Goal: Task Accomplishment & Management: Manage account settings

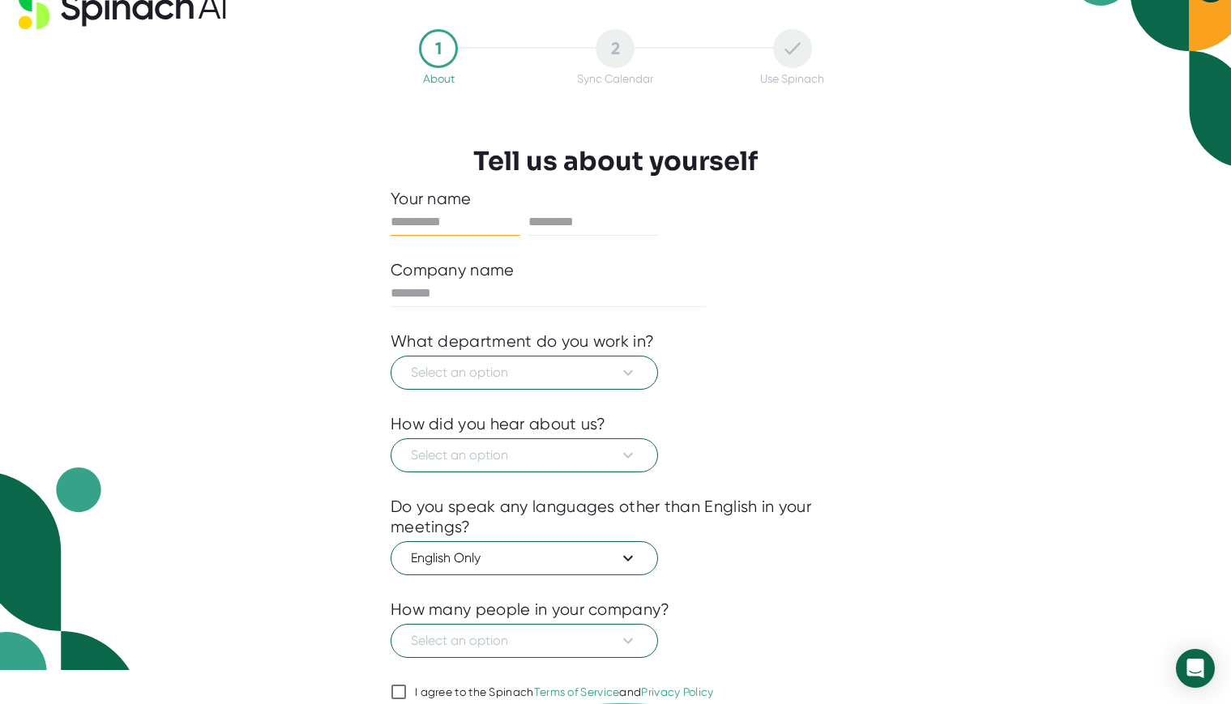
scroll to position [105, 0]
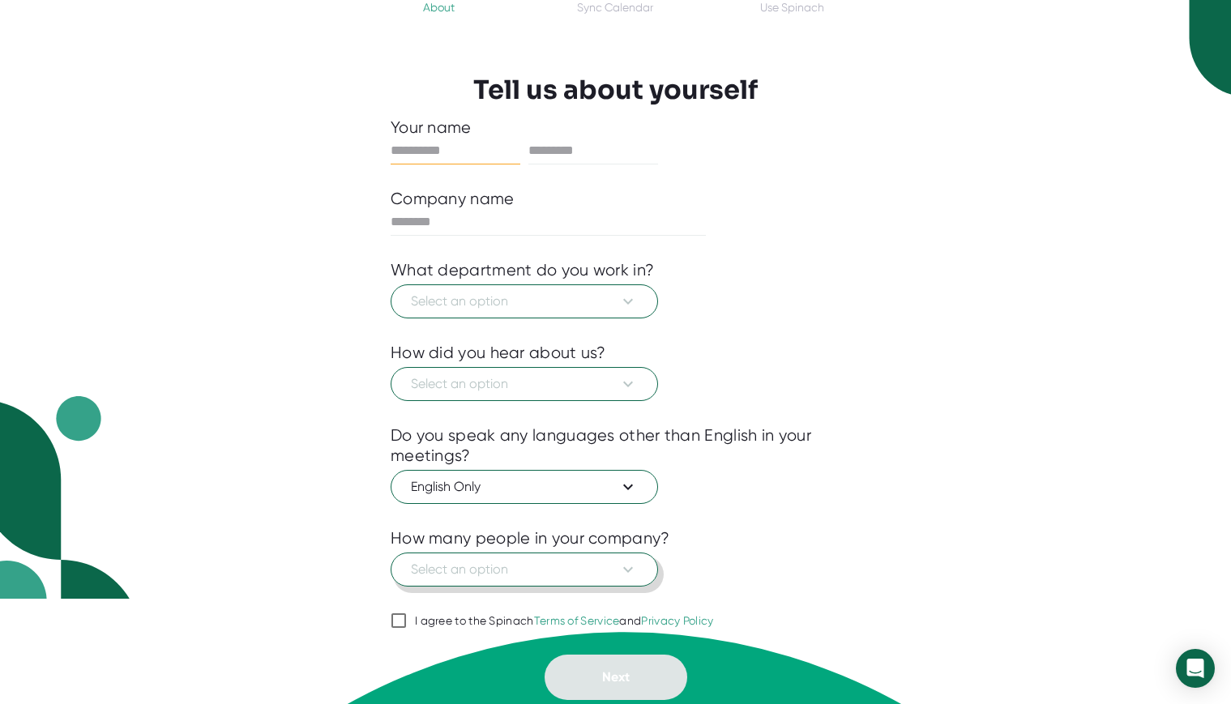
click at [633, 565] on icon at bounding box center [627, 569] width 19 height 19
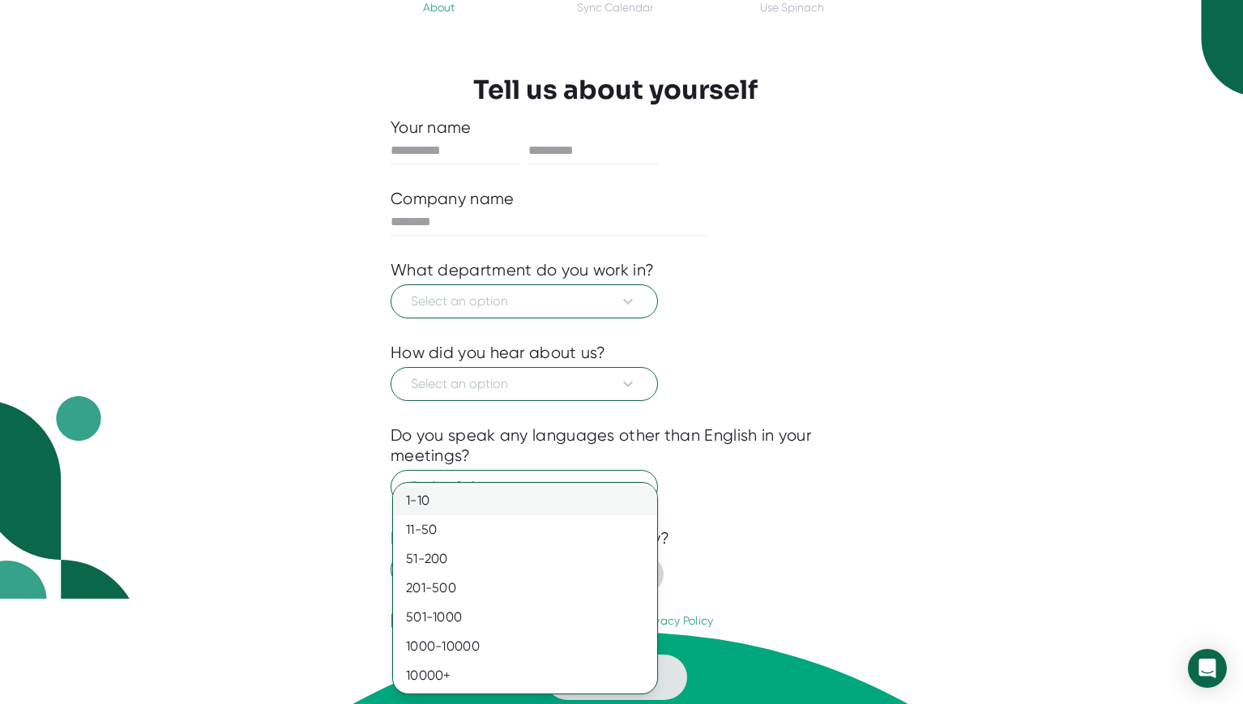
click at [503, 502] on div "1-10" at bounding box center [525, 500] width 264 height 29
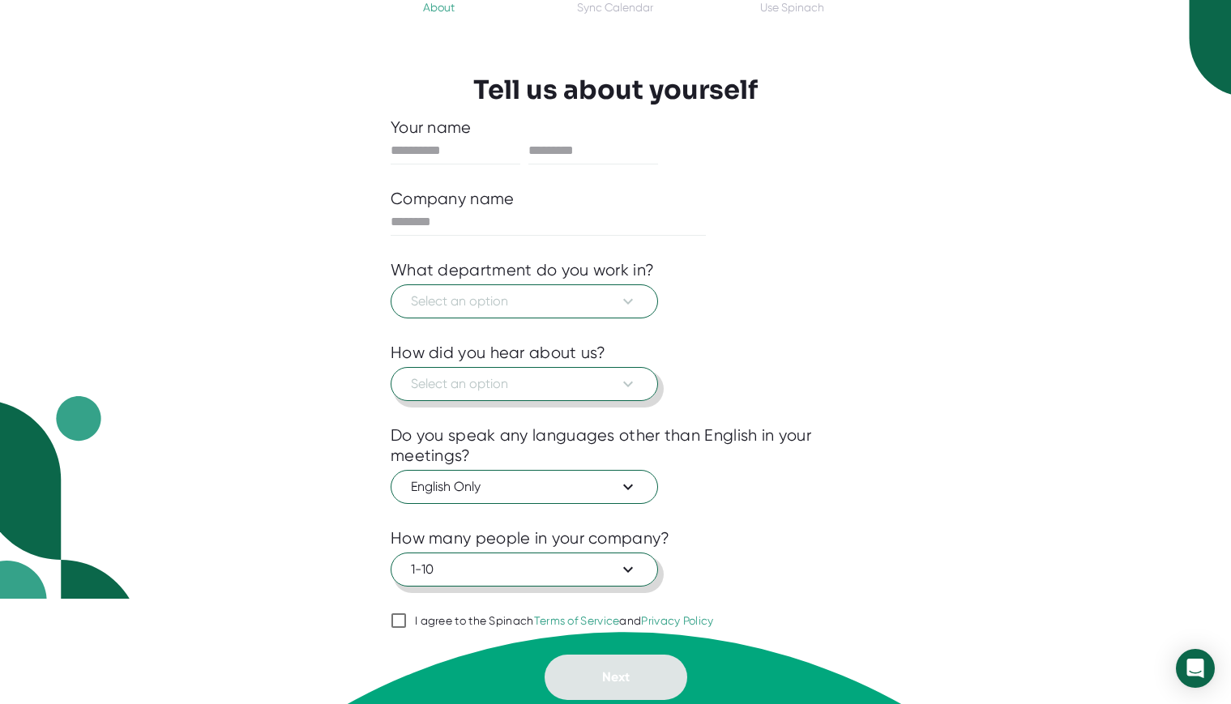
click at [626, 387] on icon at bounding box center [627, 383] width 19 height 19
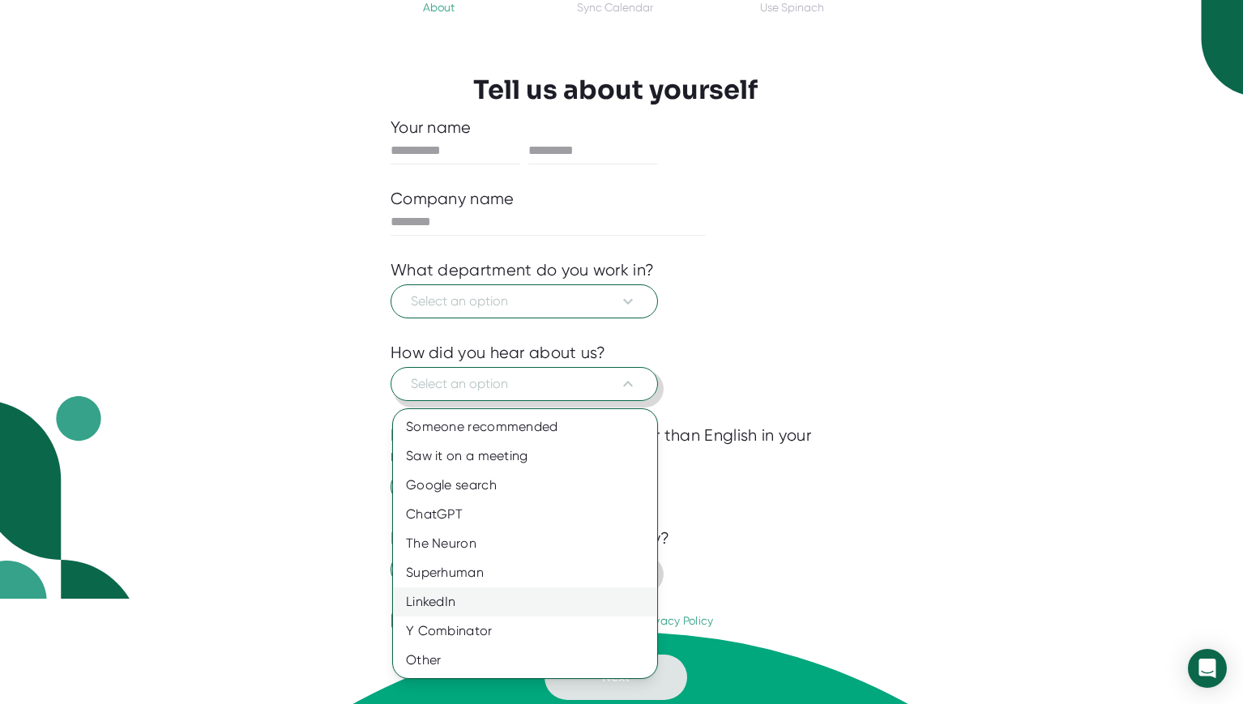
click at [430, 601] on div "LinkedIn" at bounding box center [525, 602] width 264 height 29
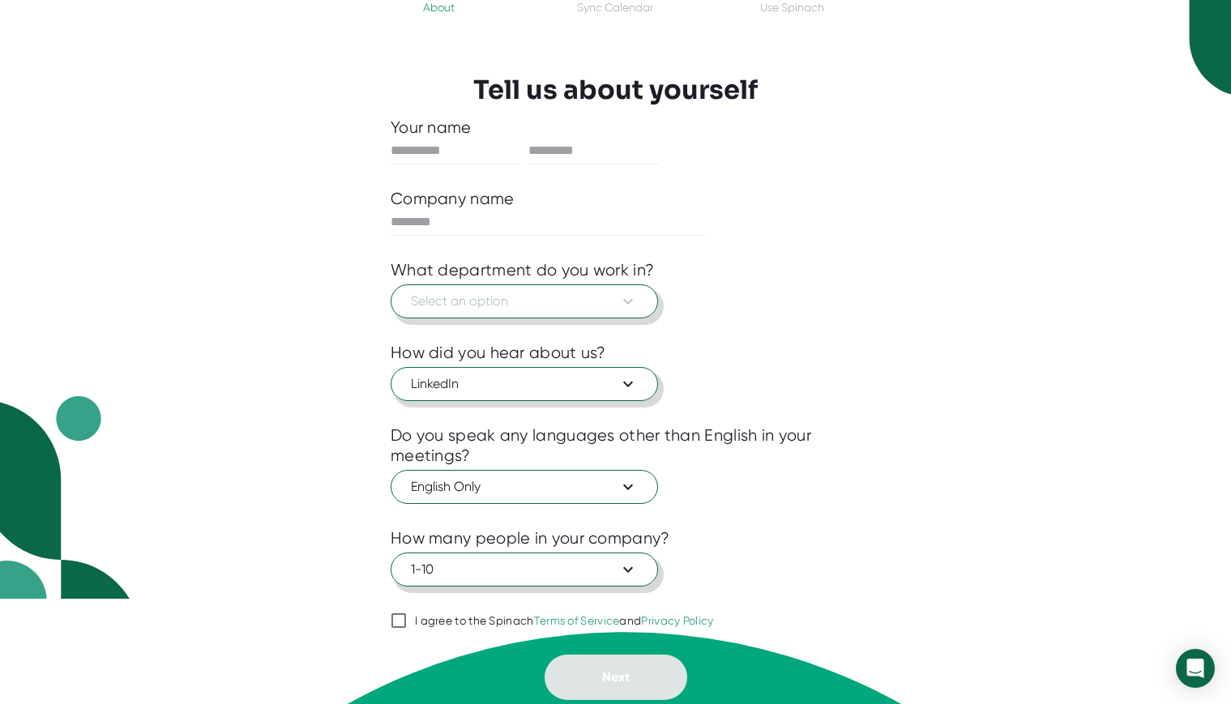
click at [625, 304] on icon at bounding box center [628, 302] width 10 height 6
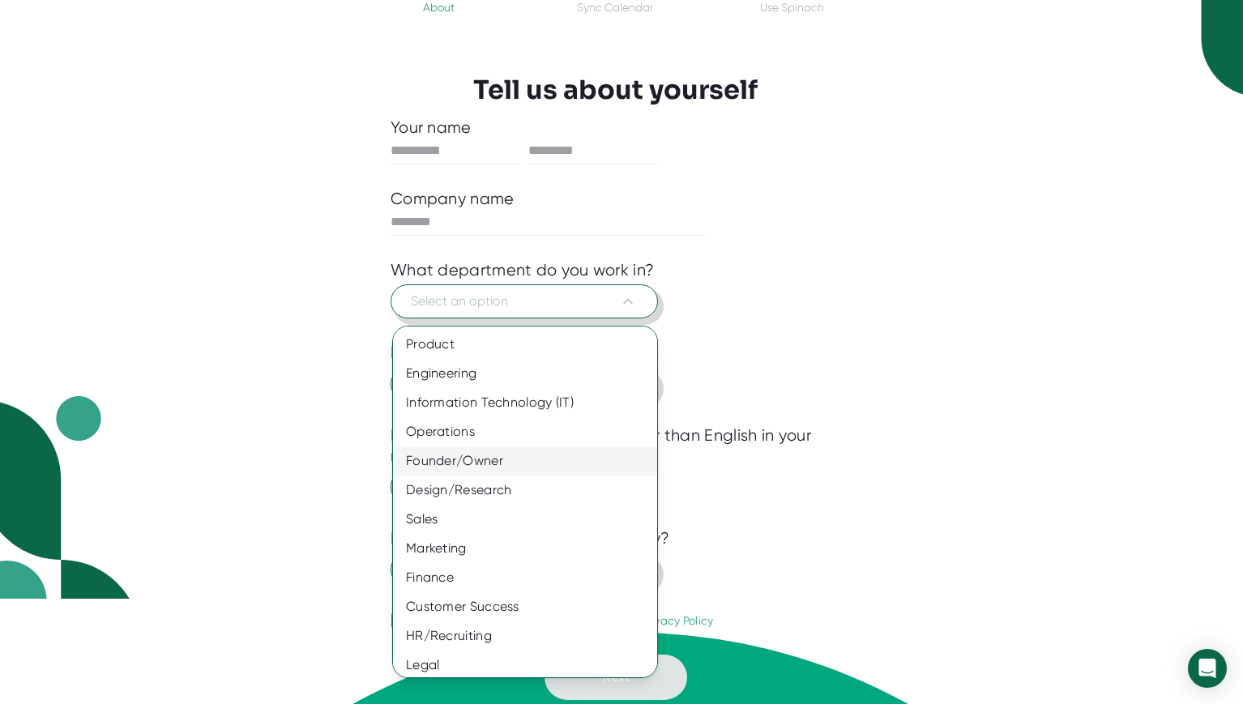
click at [460, 461] on div "Founder/Owner" at bounding box center [531, 461] width 276 height 29
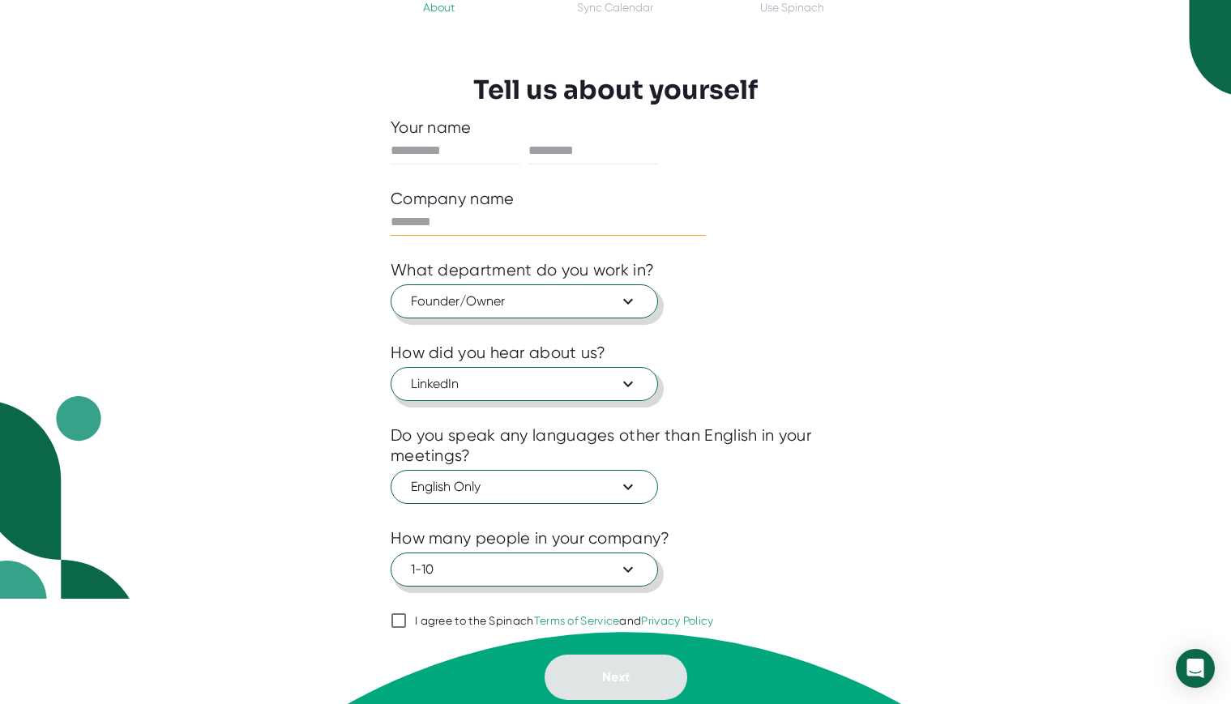
click at [503, 226] on input "text" at bounding box center [548, 222] width 315 height 26
type input "**********"
click at [470, 149] on input "text" at bounding box center [456, 151] width 130 height 26
type input "***"
type input "*******"
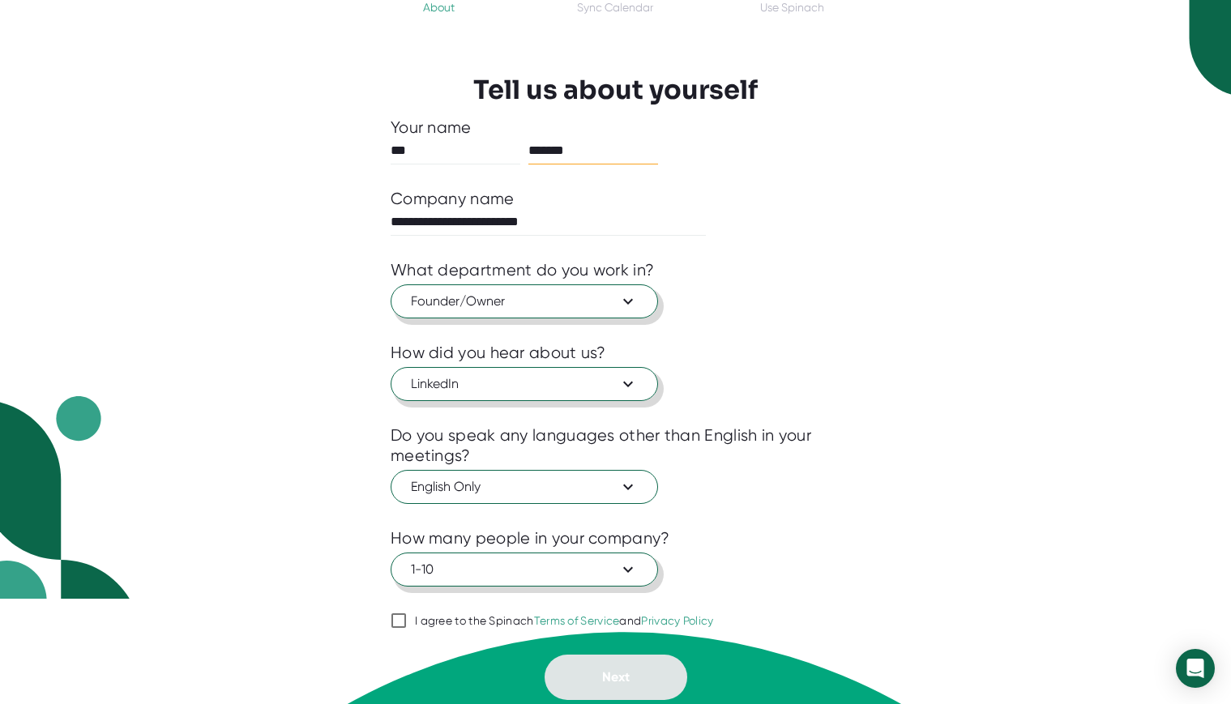
click at [400, 619] on input "I agree to the Spinach Terms of Service and Privacy Policy" at bounding box center [399, 620] width 16 height 19
checkbox input "true"
click at [612, 677] on span "Next" at bounding box center [616, 676] width 28 height 15
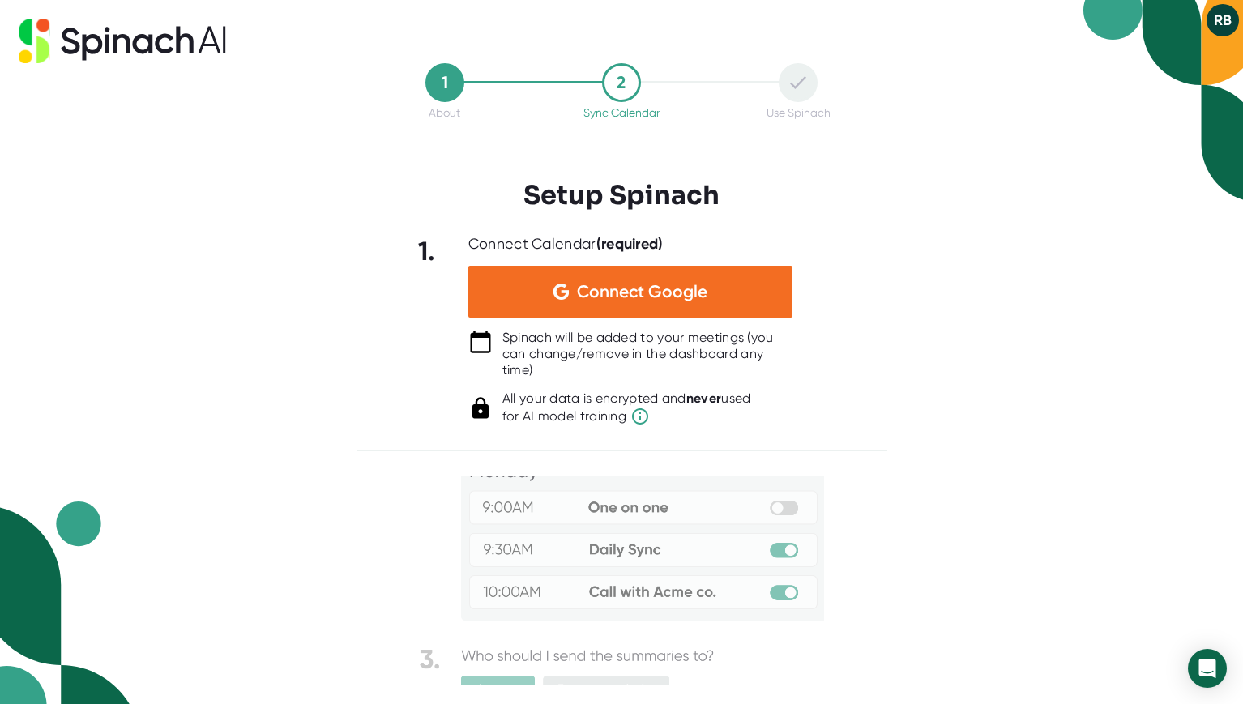
scroll to position [0, 0]
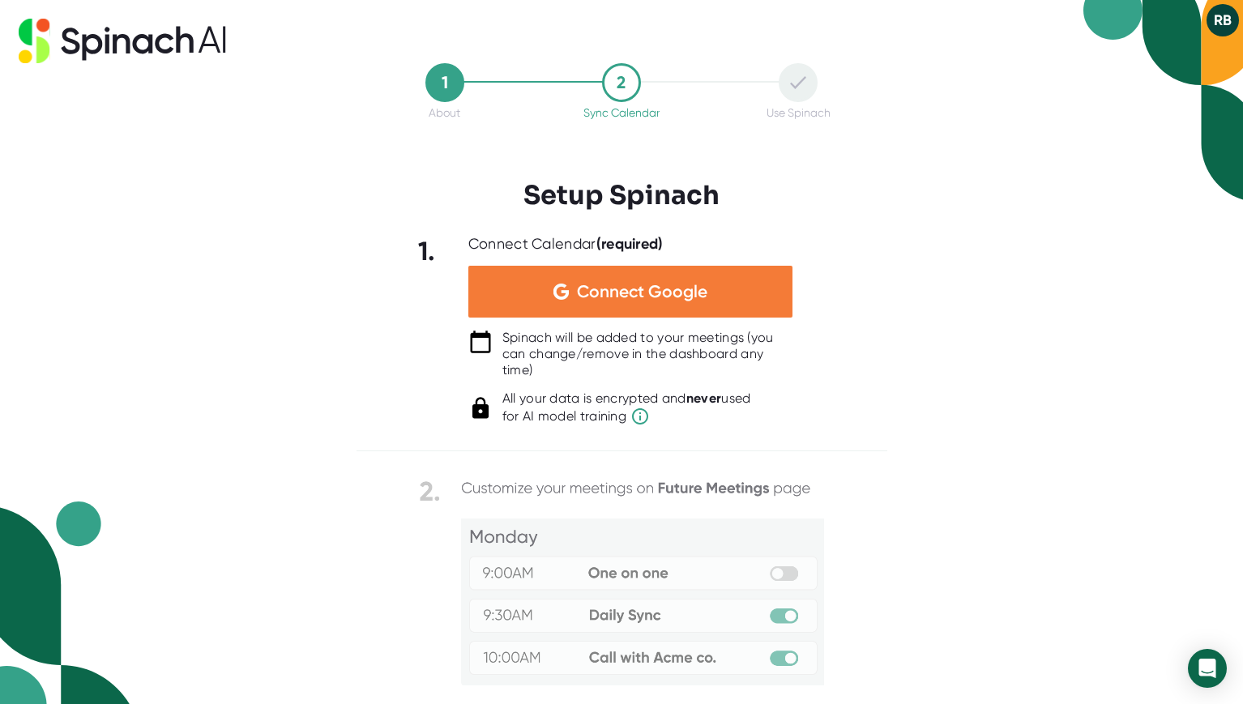
click at [622, 300] on span "Connect Google" at bounding box center [642, 292] width 130 height 16
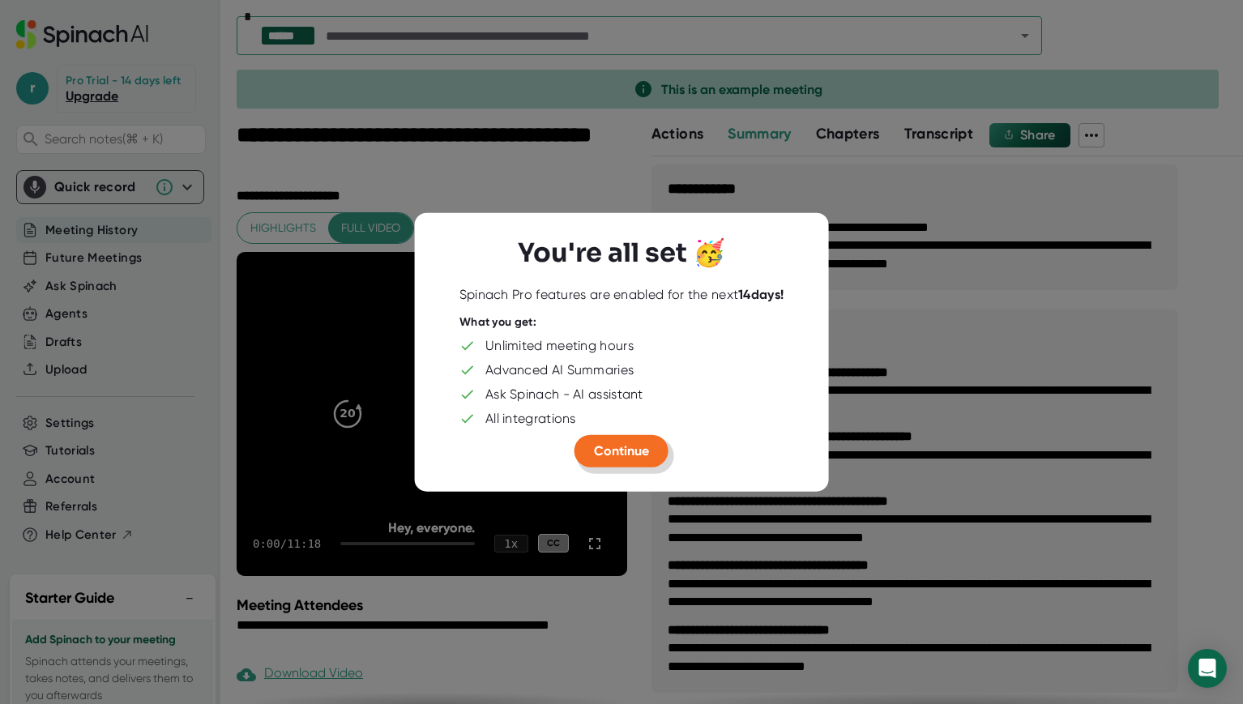
click at [625, 453] on span "Continue" at bounding box center [621, 450] width 55 height 15
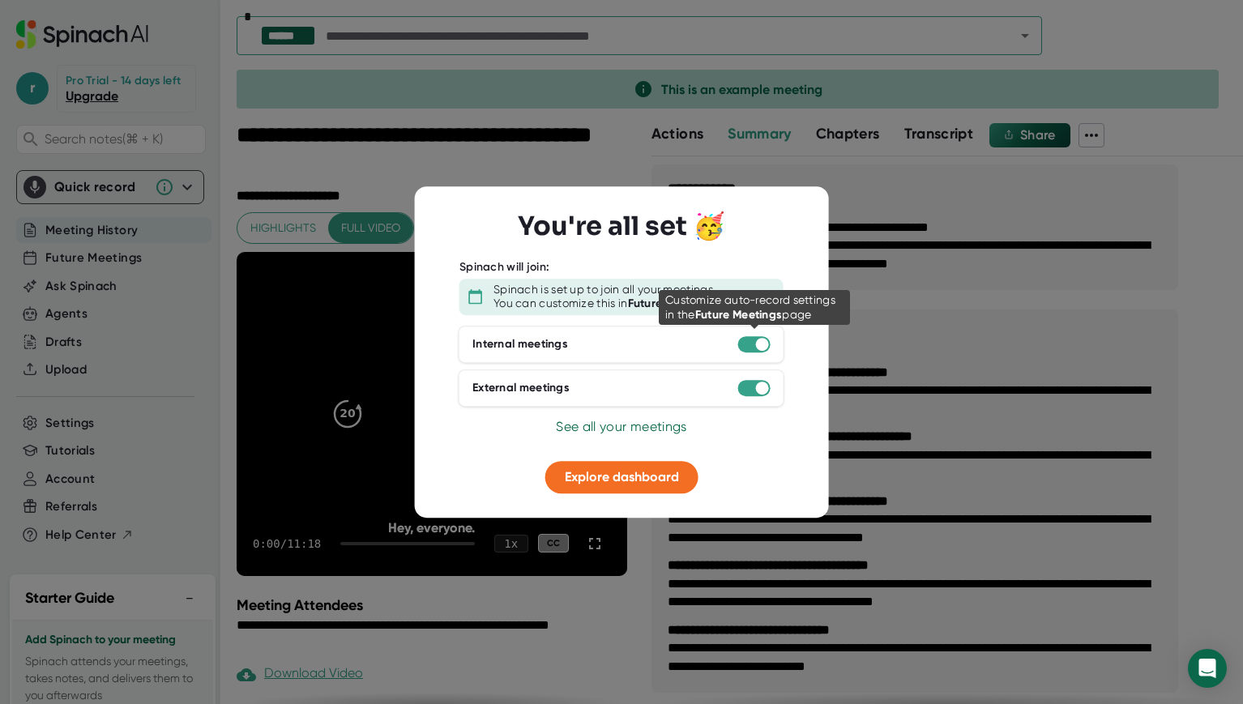
click at [762, 346] on div at bounding box center [762, 344] width 13 height 13
click at [749, 346] on div at bounding box center [754, 344] width 32 height 16
click at [554, 344] on div "Internal meetings" at bounding box center [521, 344] width 96 height 15
click at [615, 427] on span "See all your meetings" at bounding box center [621, 426] width 130 height 15
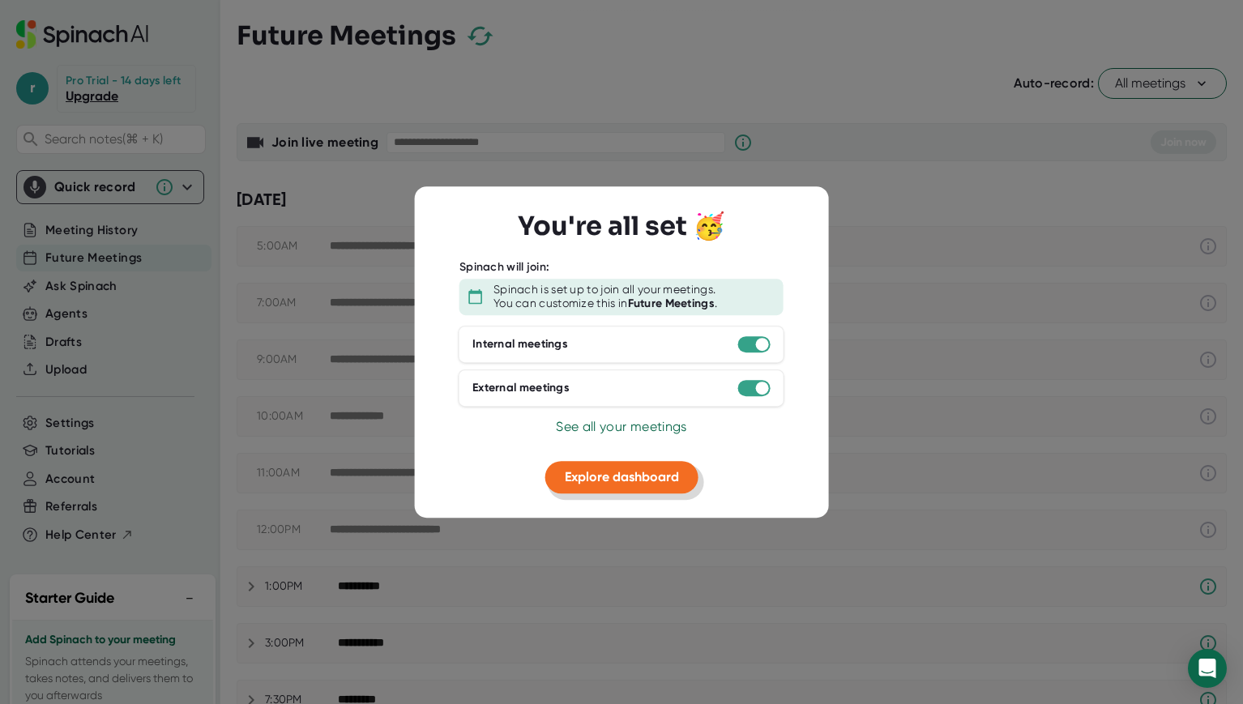
click at [629, 474] on span "Explore dashboard" at bounding box center [622, 476] width 114 height 15
